Goal: Complete application form: Complete application form

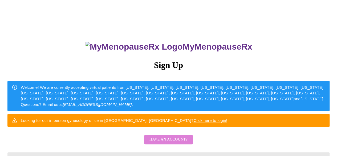
click at [173, 143] on span "Have an account?" at bounding box center [169, 139] width 38 height 7
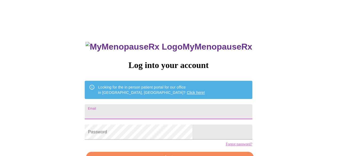
click at [133, 110] on input "Email" at bounding box center [168, 111] width 167 height 15
type input "[EMAIL_ADDRESS][DOMAIN_NAME]"
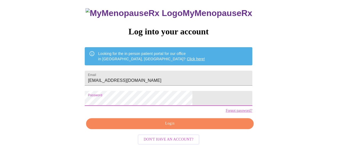
click at [187, 127] on span "Login" at bounding box center [169, 123] width 155 height 7
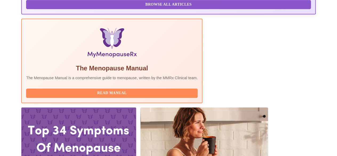
scroll to position [193, 0]
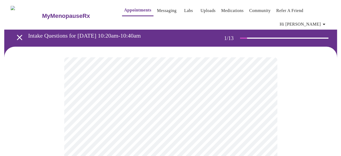
scroll to position [53, 0]
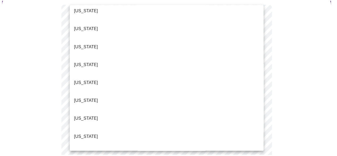
scroll to position [80, 0]
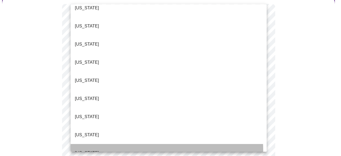
click at [117, 144] on li "[US_STATE]" at bounding box center [169, 153] width 196 height 18
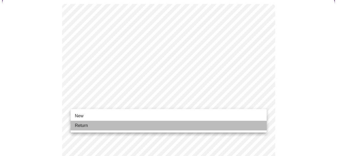
click at [78, 126] on span "Return" at bounding box center [81, 125] width 13 height 6
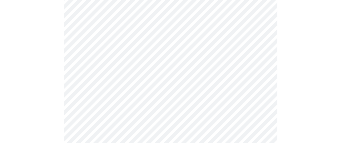
scroll to position [0, 0]
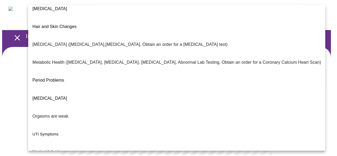
scroll to position [120, 0]
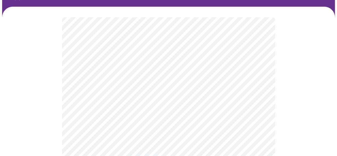
scroll to position [53, 0]
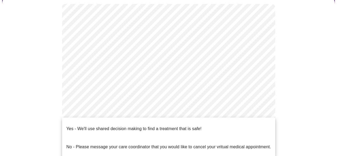
click at [263, 110] on body "MyMenopauseRx Appointments Messaging Labs Uploads Medications Community Refer a…" at bounding box center [170, 111] width 337 height 324
click at [110, 126] on p "Yes - We'll use shared decision making to find a treatment that is safe!" at bounding box center [133, 129] width 135 height 6
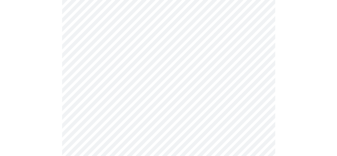
scroll to position [80, 0]
click at [261, 86] on body "MyMenopauseRx Appointments Messaging Labs Uploads Medications Community Refer a…" at bounding box center [170, 82] width 337 height 321
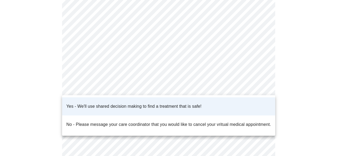
click at [214, 84] on div at bounding box center [170, 78] width 341 height 156
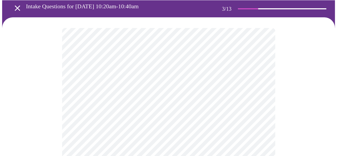
scroll to position [27, 0]
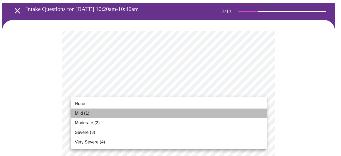
click at [91, 113] on li "Mild (1)" at bounding box center [169, 114] width 196 height 10
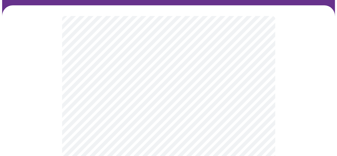
scroll to position [80, 0]
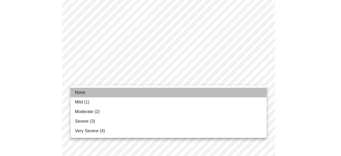
click at [88, 92] on li "None" at bounding box center [169, 93] width 196 height 10
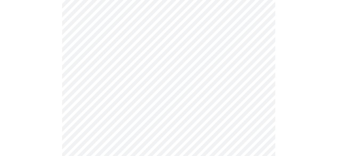
scroll to position [133, 0]
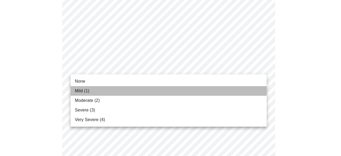
click at [86, 91] on span "Mild (1)" at bounding box center [82, 91] width 15 height 6
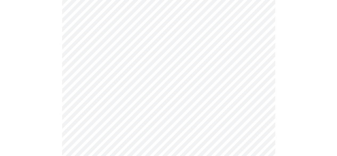
scroll to position [187, 0]
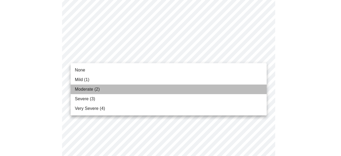
click at [104, 91] on li "Moderate (2)" at bounding box center [169, 90] width 196 height 10
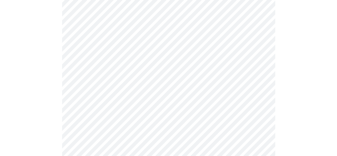
scroll to position [240, 0]
click at [263, 79] on body "MyMenopauseRx Appointments Messaging Labs Uploads Medications Community Refer a…" at bounding box center [170, 105] width 337 height 687
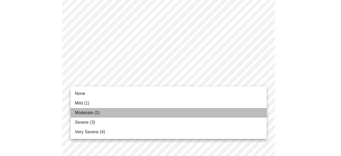
click at [102, 115] on li "Moderate (2)" at bounding box center [169, 113] width 196 height 10
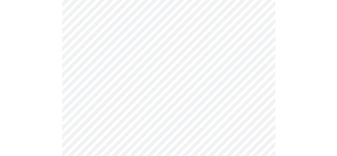
scroll to position [293, 0]
click at [262, 68] on body "MyMenopauseRx Appointments Messaging Labs Uploads Medications Community Refer a…" at bounding box center [170, 48] width 337 height 679
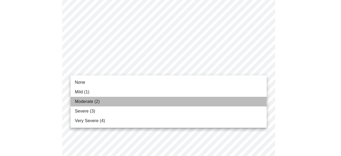
click at [103, 102] on li "Moderate (2)" at bounding box center [169, 102] width 196 height 10
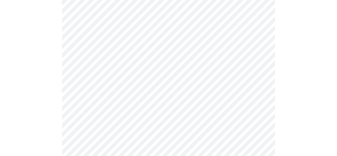
scroll to position [347, 0]
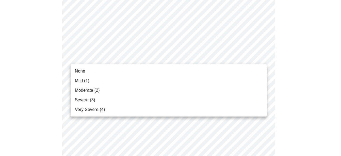
click at [110, 72] on li "None" at bounding box center [169, 71] width 196 height 10
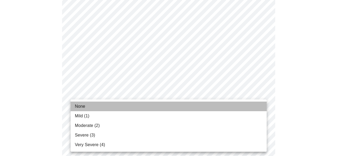
click at [105, 108] on li "None" at bounding box center [169, 107] width 196 height 10
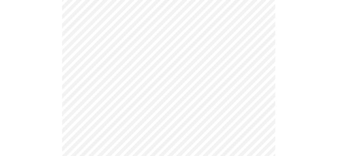
scroll to position [400, 0]
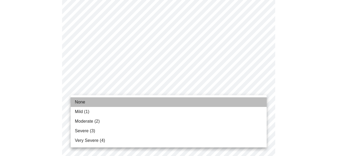
click at [93, 103] on li "None" at bounding box center [169, 102] width 196 height 10
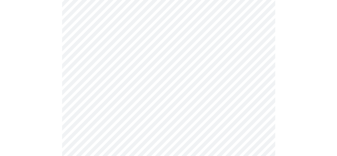
scroll to position [453, 0]
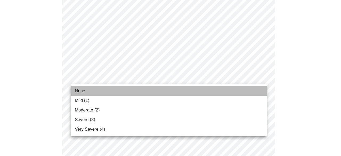
click at [127, 92] on li "None" at bounding box center [169, 91] width 196 height 10
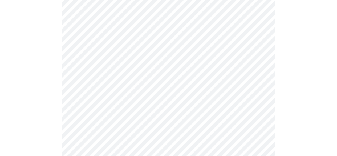
scroll to position [187, 0]
click at [261, 92] on body "MyMenopauseRx Appointments Messaging Labs Uploads Medications Community Refer a…" at bounding box center [168, 137] width 333 height 642
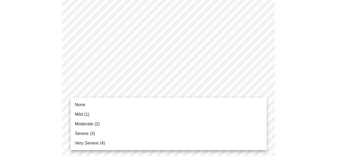
click at [95, 115] on li "Mild (1)" at bounding box center [169, 115] width 196 height 10
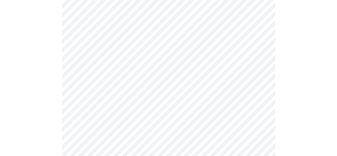
scroll to position [240, 0]
click at [262, 85] on body "MyMenopauseRx Appointments Messaging Labs Uploads Medications Community Refer a…" at bounding box center [170, 28] width 337 height 533
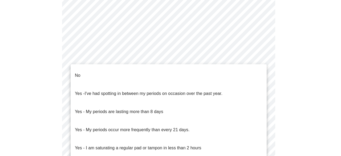
click at [81, 71] on li "No" at bounding box center [169, 75] width 196 height 18
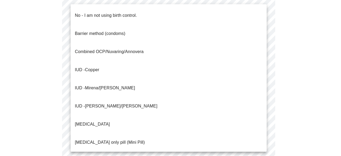
click at [264, 124] on body "MyMenopauseRx Appointments Messaging Labs Uploads Medications Community Refer a…" at bounding box center [170, 27] width 337 height 530
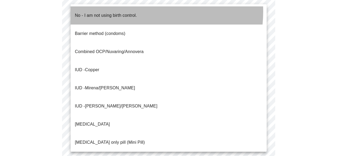
click at [133, 12] on p "No - I am not using birth control." at bounding box center [106, 15] width 62 height 6
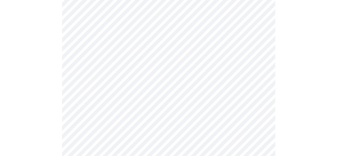
scroll to position [293, 0]
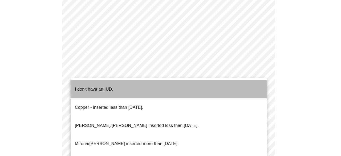
click at [116, 83] on li "I don't have an IUD." at bounding box center [169, 89] width 196 height 18
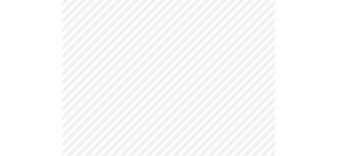
scroll to position [347, 0]
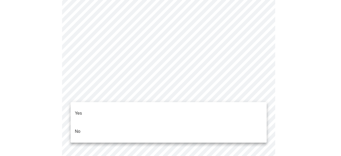
click at [120, 125] on li "No" at bounding box center [169, 131] width 196 height 18
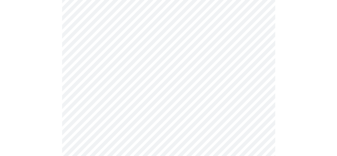
scroll to position [80, 0]
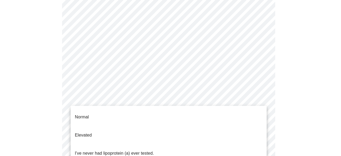
click at [262, 106] on body "MyMenopauseRx Appointments Messaging Labs Uploads Medications Community Refer a…" at bounding box center [170, 123] width 337 height 402
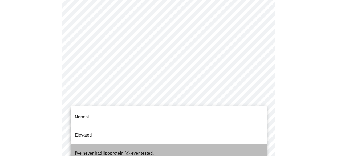
click at [138, 146] on span "I've never had lipoprotein (a) ever tested." at bounding box center [114, 153] width 79 height 15
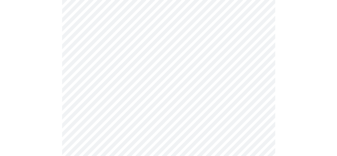
scroll to position [1413, 0]
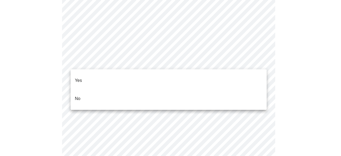
click at [82, 94] on li "No" at bounding box center [169, 99] width 196 height 18
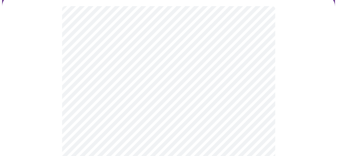
scroll to position [53, 0]
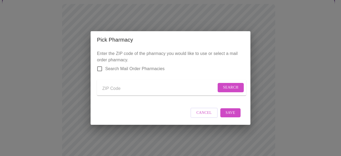
click at [203, 116] on span "Cancel" at bounding box center [203, 113] width 15 height 7
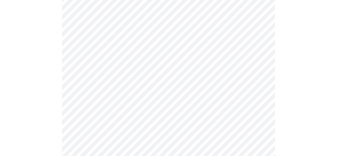
scroll to position [373, 0]
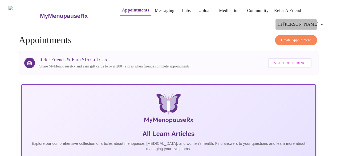
click at [323, 24] on icon "button" at bounding box center [322, 24] width 3 height 1
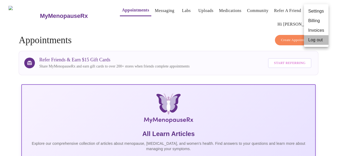
click at [316, 41] on li "Log out" at bounding box center [316, 40] width 25 height 10
